Goal: Transaction & Acquisition: Purchase product/service

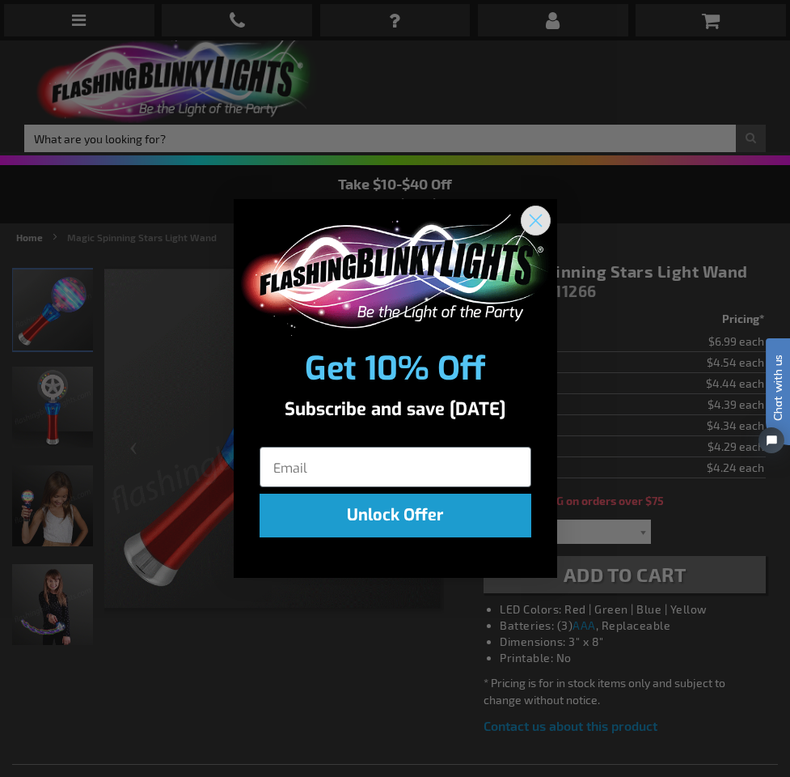
click at [532, 223] on icon "Close dialog" at bounding box center [535, 219] width 11 height 11
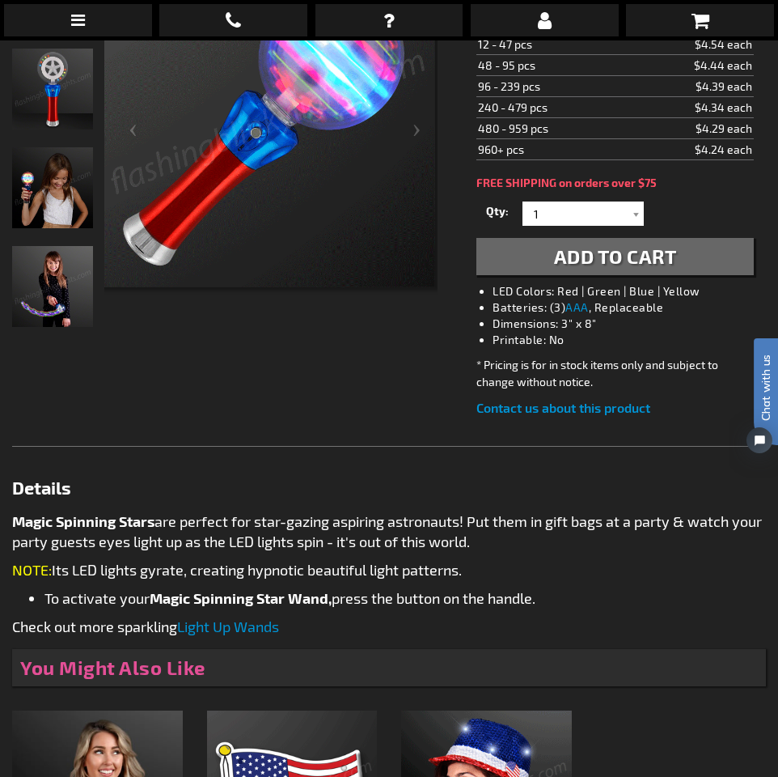
scroll to position [162, 0]
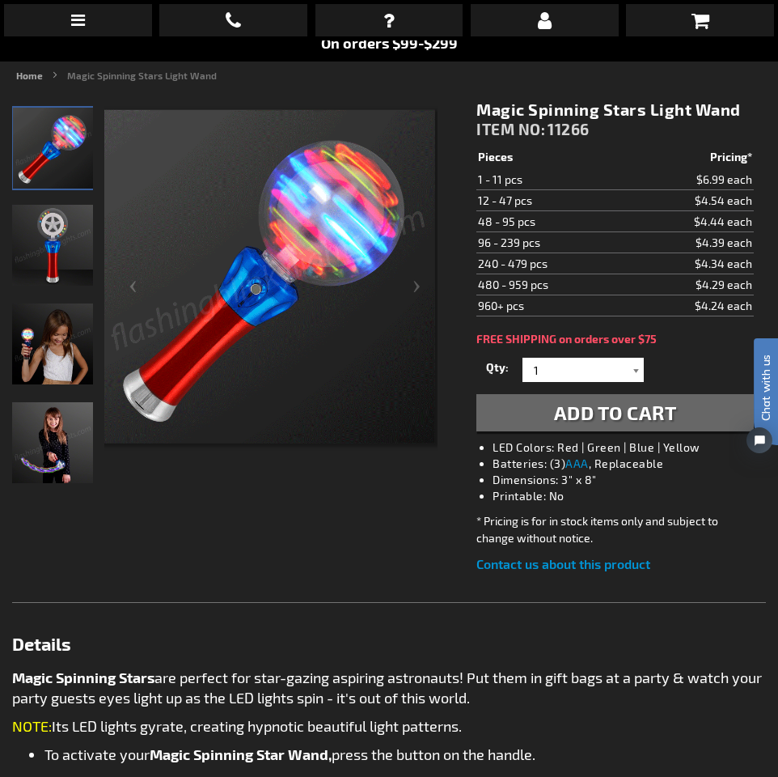
click at [634, 368] on div at bounding box center [636, 370] width 16 height 24
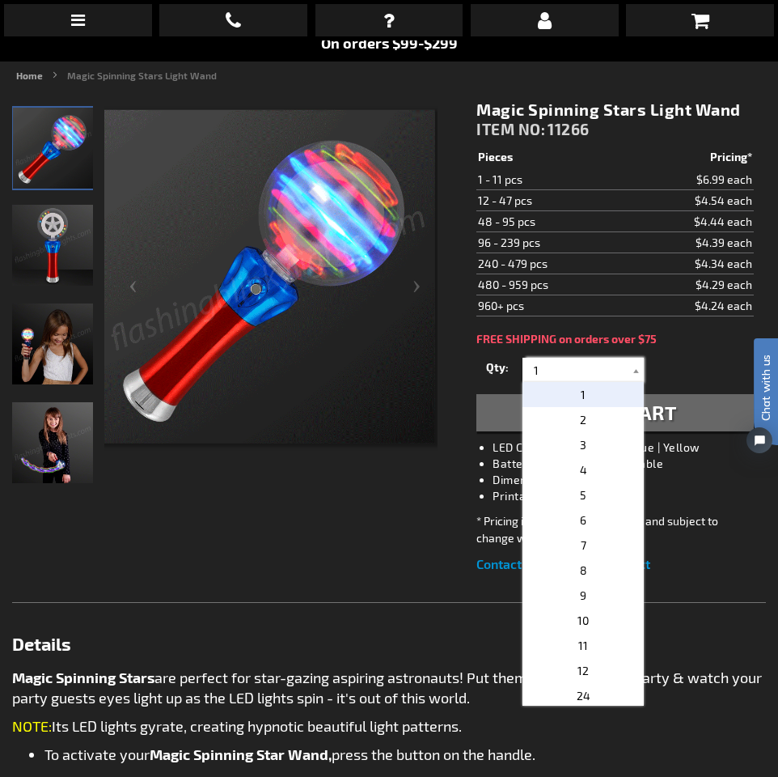
scroll to position [243, 0]
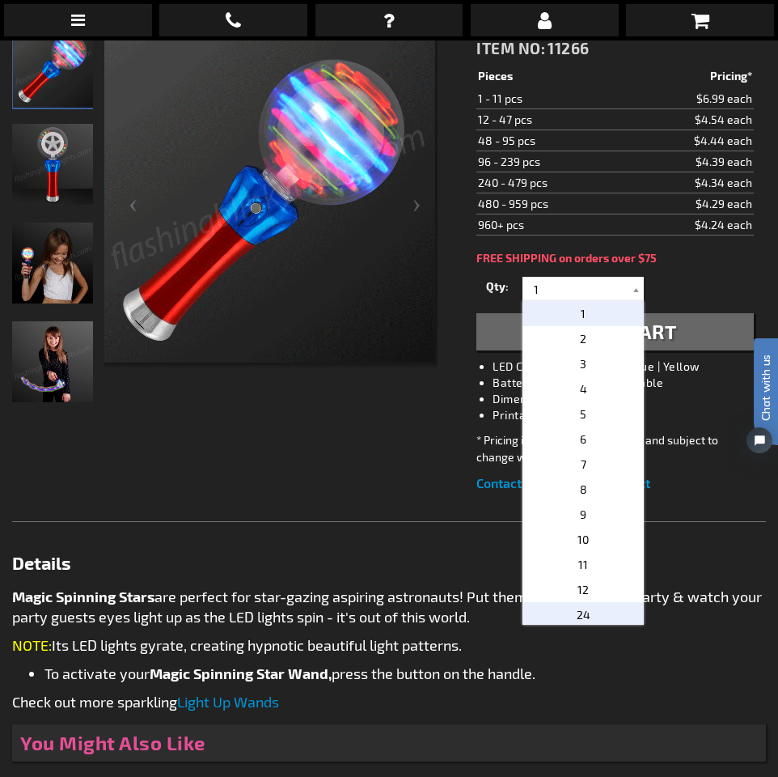
click at [581, 618] on span "24" at bounding box center [584, 615] width 14 height 14
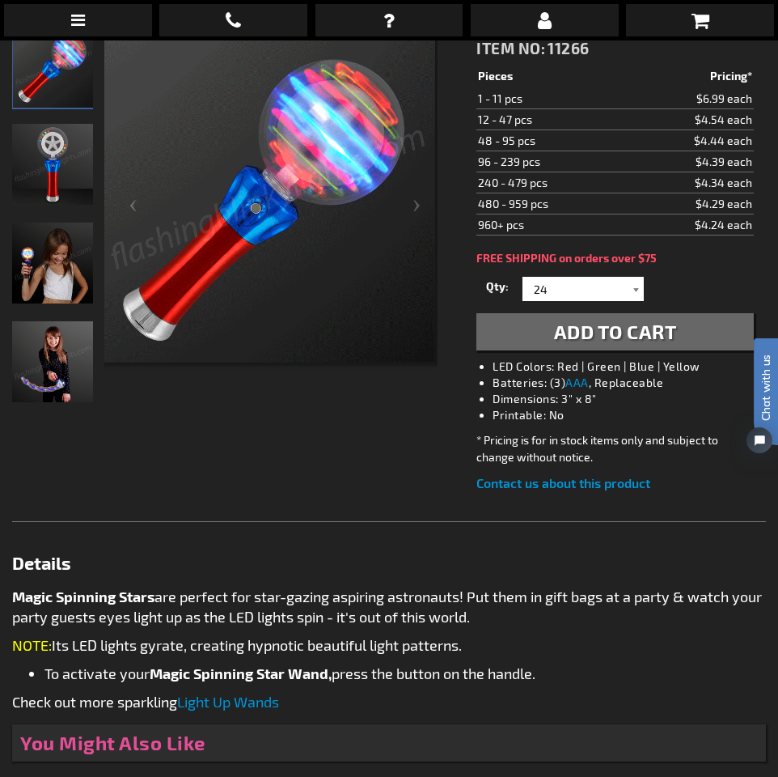
click at [636, 285] on div at bounding box center [636, 289] width 16 height 24
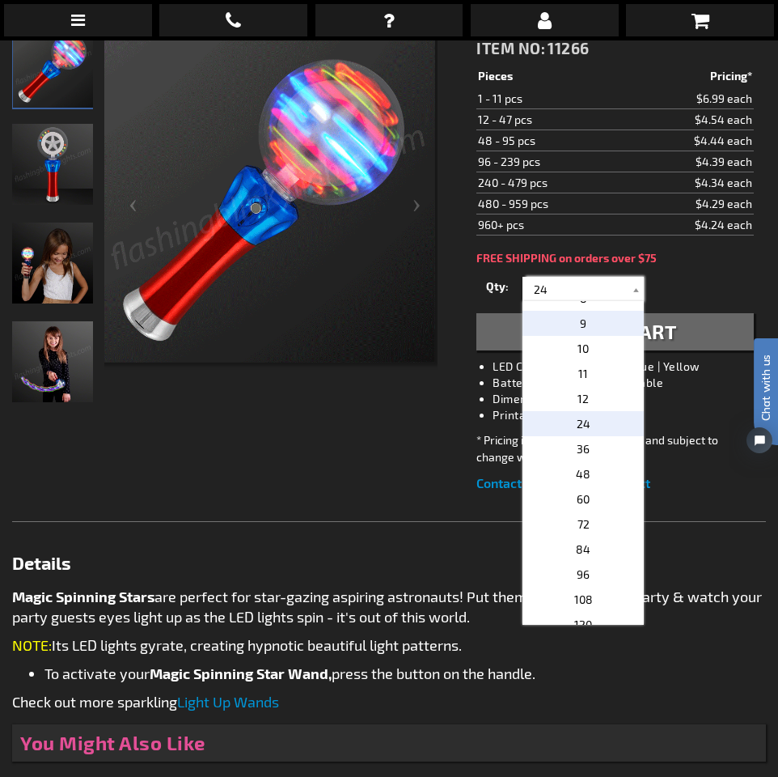
scroll to position [162, 0]
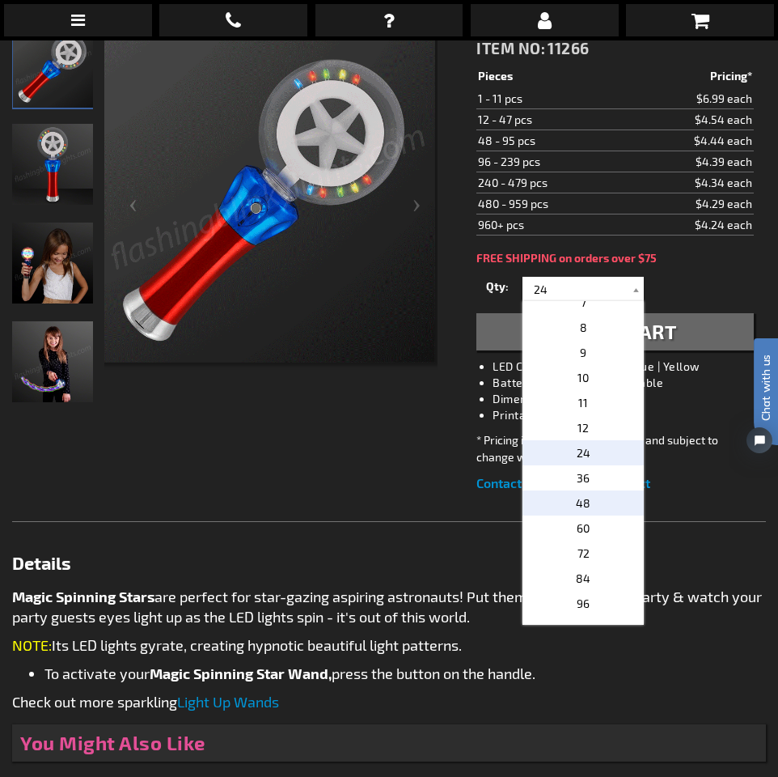
click at [578, 496] on span "48" at bounding box center [583, 503] width 15 height 14
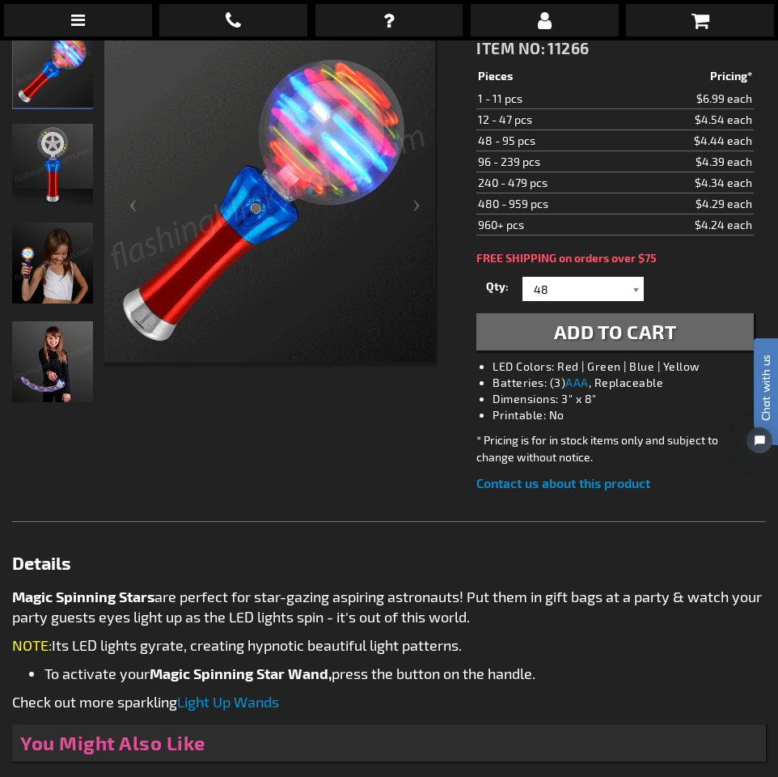
click at [633, 292] on div at bounding box center [636, 289] width 16 height 24
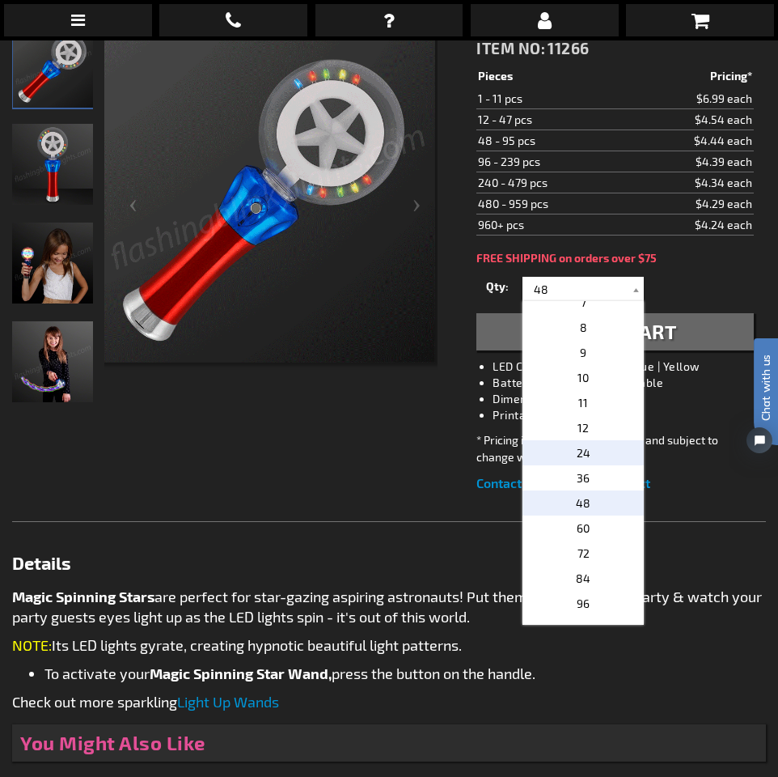
click at [588, 447] on p "24" at bounding box center [583, 452] width 121 height 25
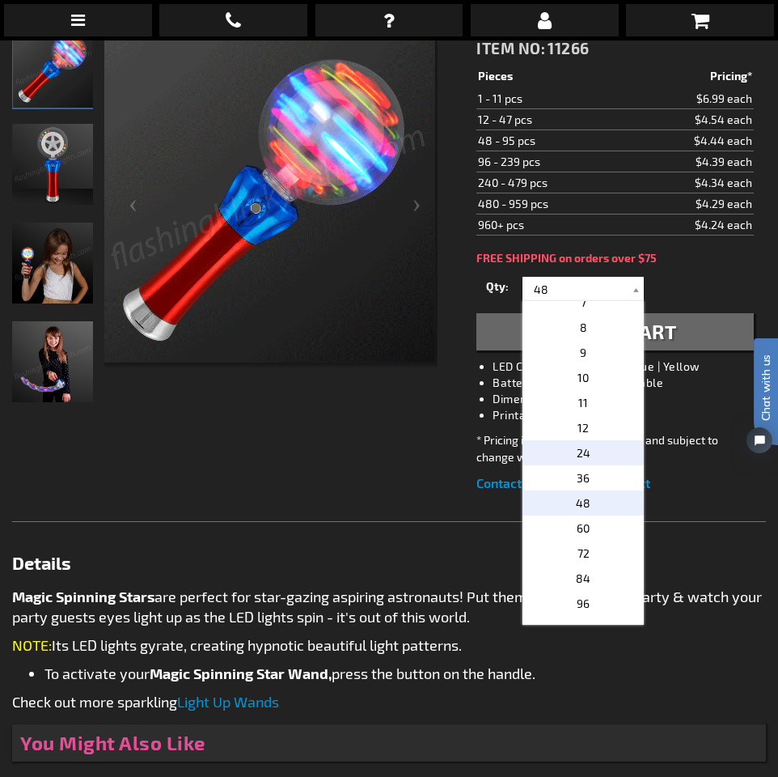
type input "24"
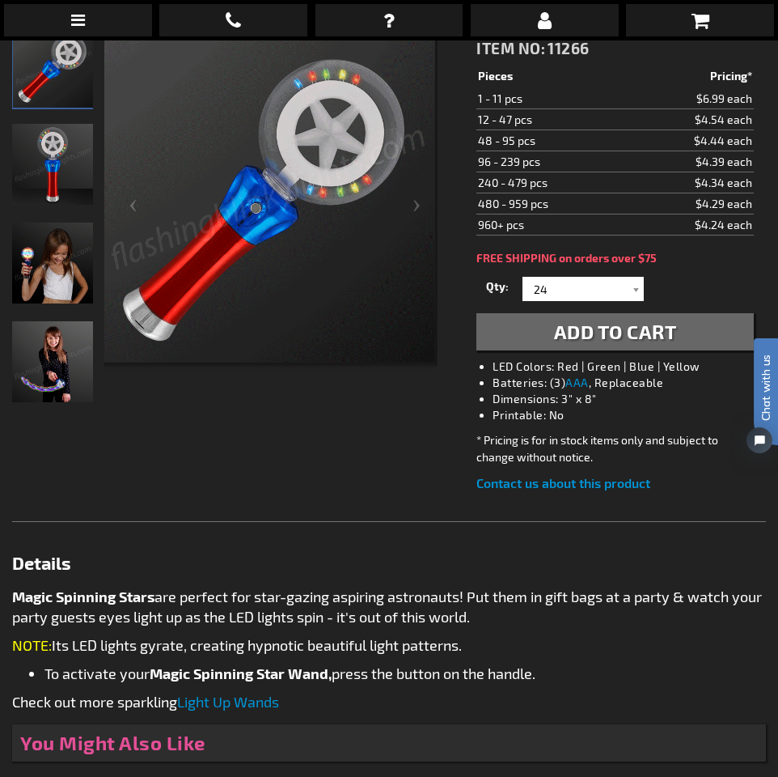
click at [637, 320] on span "Add to Cart" at bounding box center [615, 331] width 123 height 23
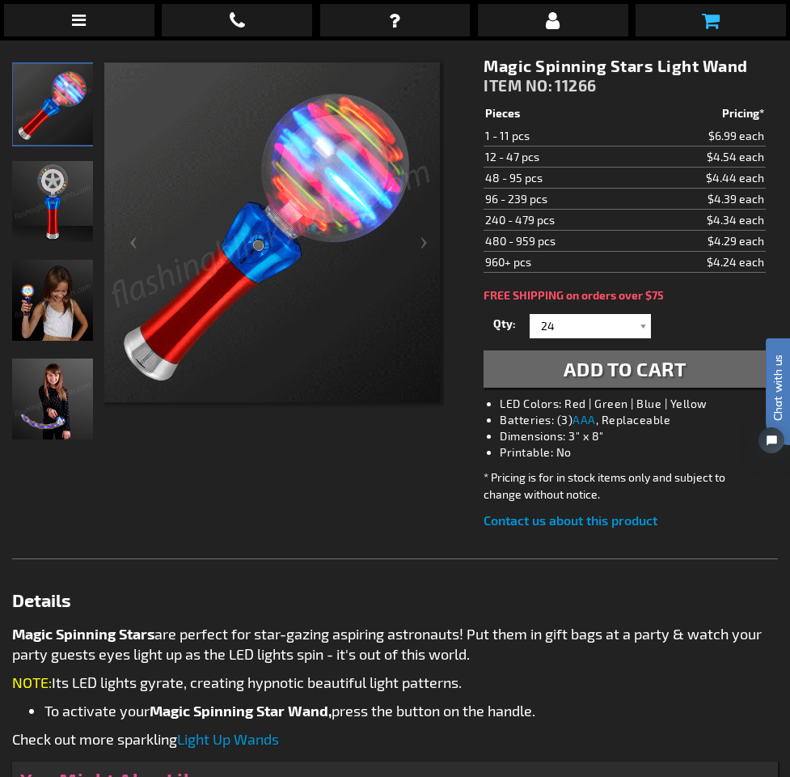
click at [706, 27] on icon at bounding box center [711, 20] width 18 height 19
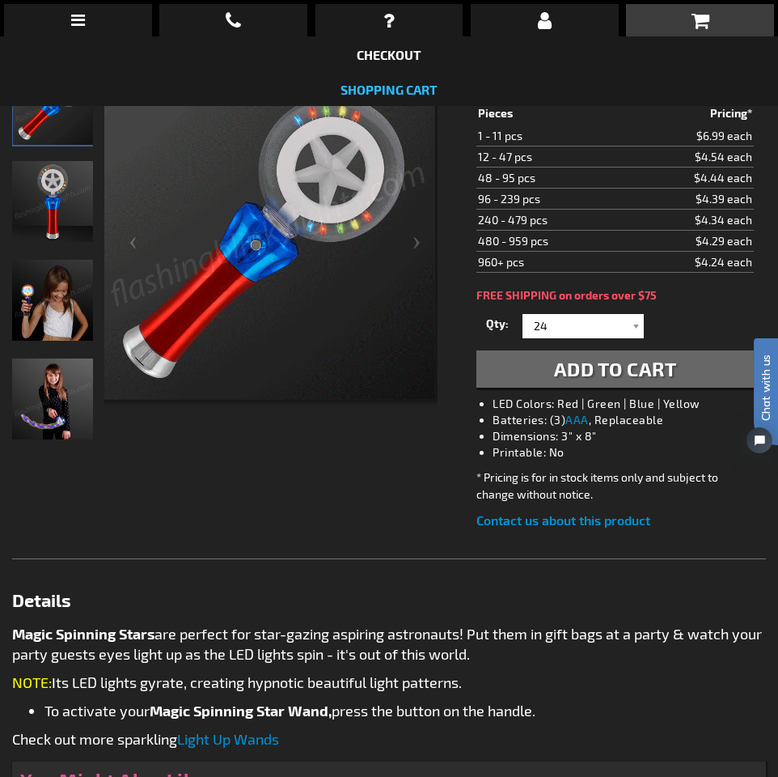
click at [400, 83] on link "Shopping Cart" at bounding box center [389, 89] width 97 height 15
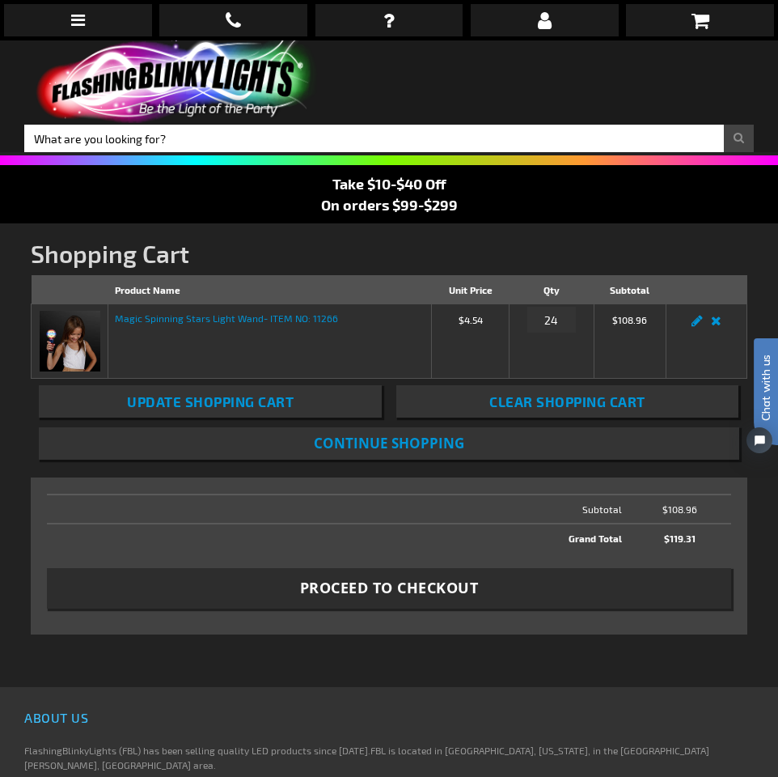
click at [419, 205] on span "Take $10-$40 Off On orders $99-$299" at bounding box center [389, 194] width 137 height 39
